Goal: Transaction & Acquisition: Purchase product/service

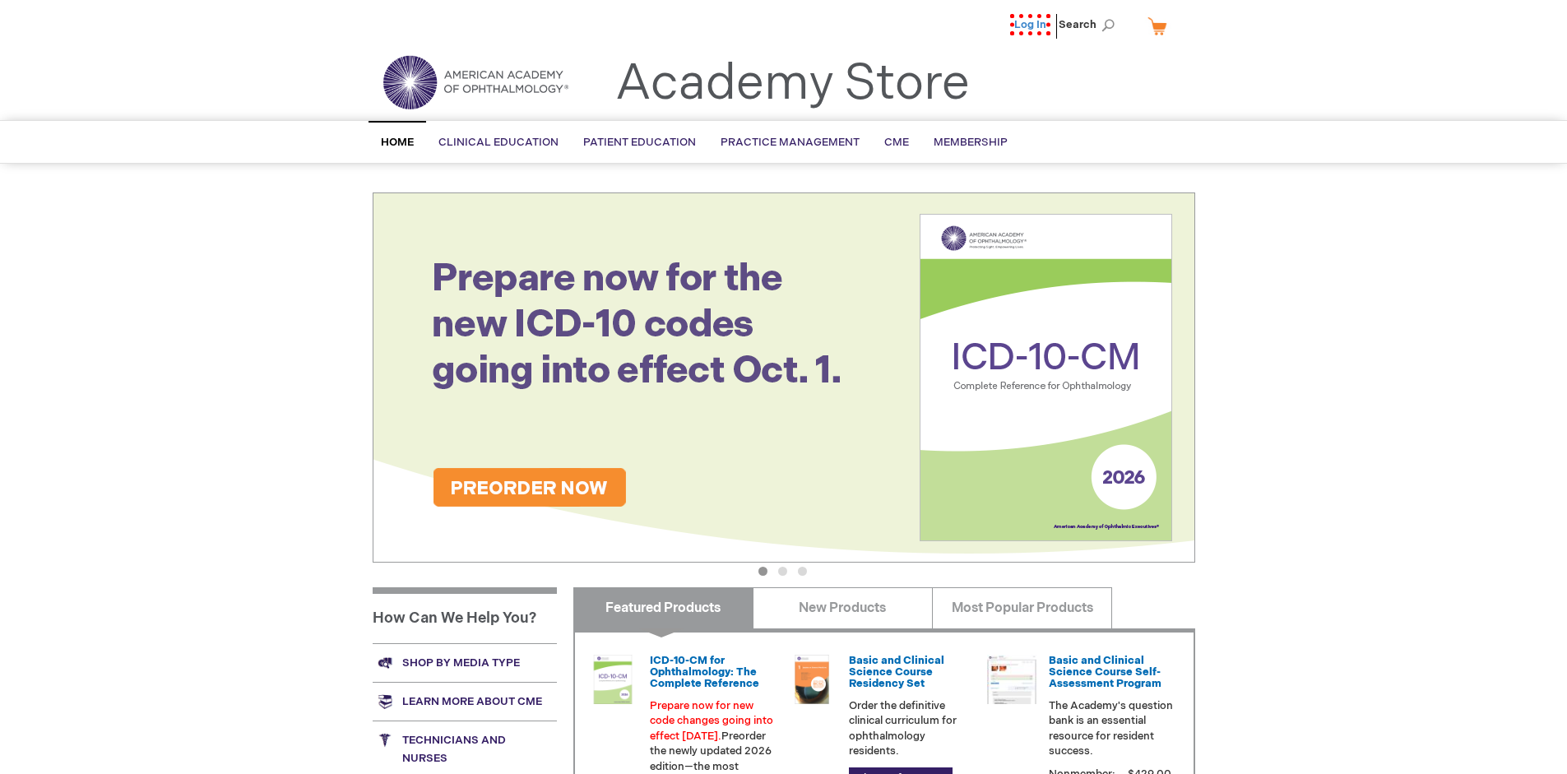
click at [1036, 25] on link "Log In" at bounding box center [1030, 24] width 40 height 21
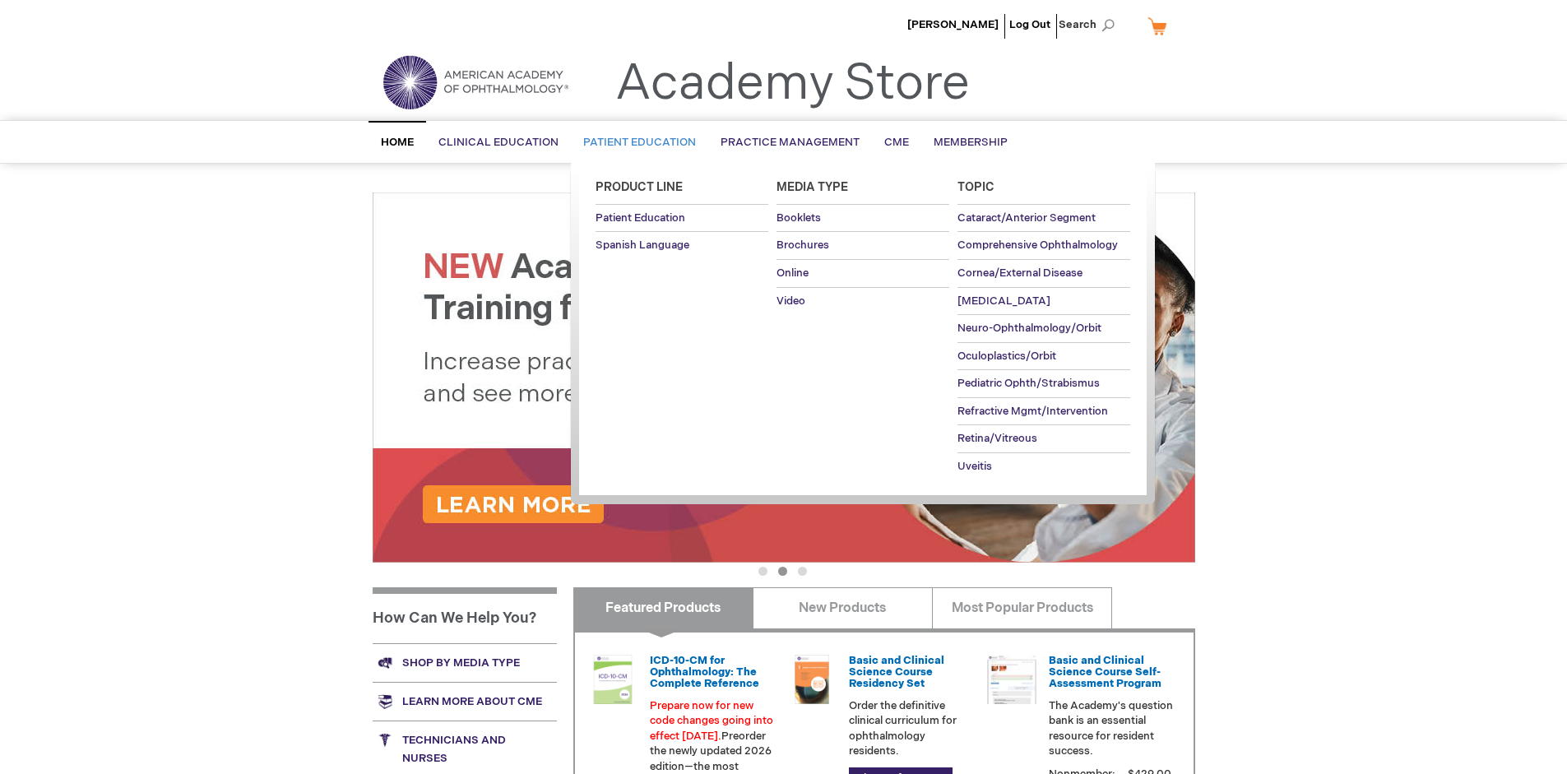
click at [635, 142] on span "Patient Education" at bounding box center [639, 142] width 113 height 13
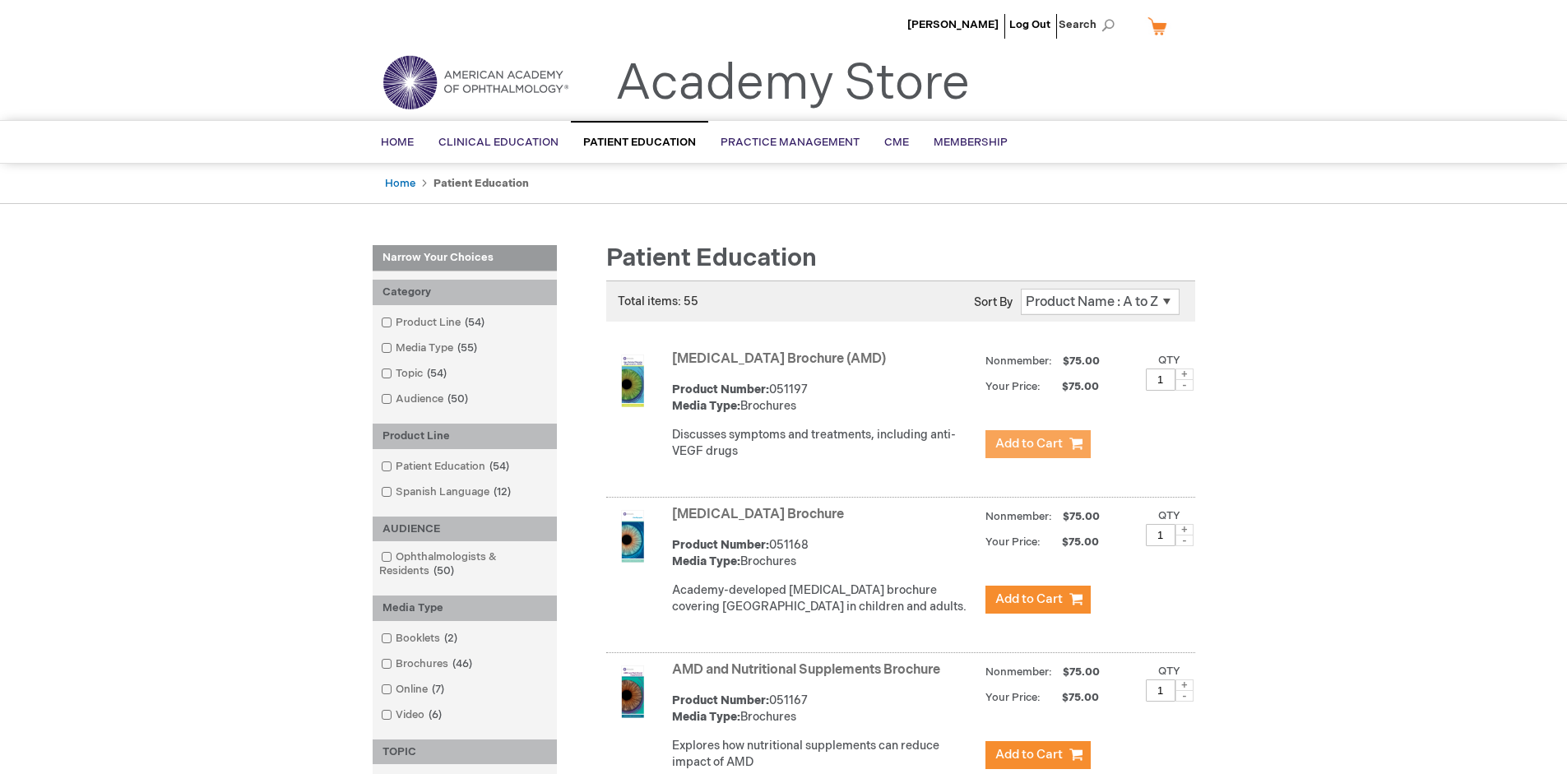
click at [1037, 444] on span "Add to Cart" at bounding box center [1029, 444] width 67 height 16
